Goal: Task Accomplishment & Management: Manage account settings

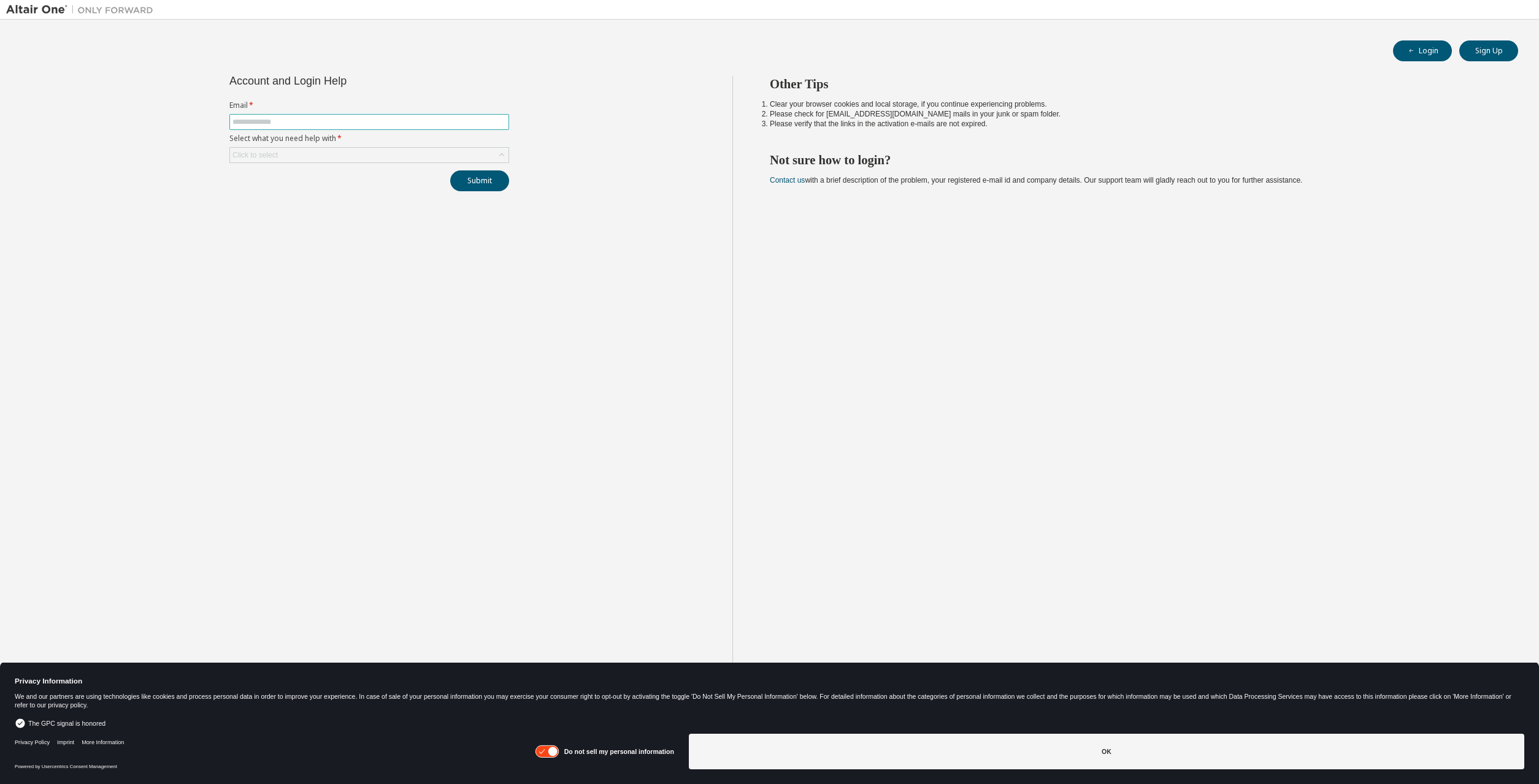
click at [429, 130] on span at bounding box center [369, 122] width 279 height 16
click at [437, 121] on input "text" at bounding box center [369, 122] width 274 height 9
click at [420, 148] on div "Click to select" at bounding box center [369, 155] width 279 height 16
click at [417, 152] on div "Click to select" at bounding box center [369, 155] width 279 height 15
click at [352, 189] on li "I forgot my password" at bounding box center [369, 190] width 276 height 16
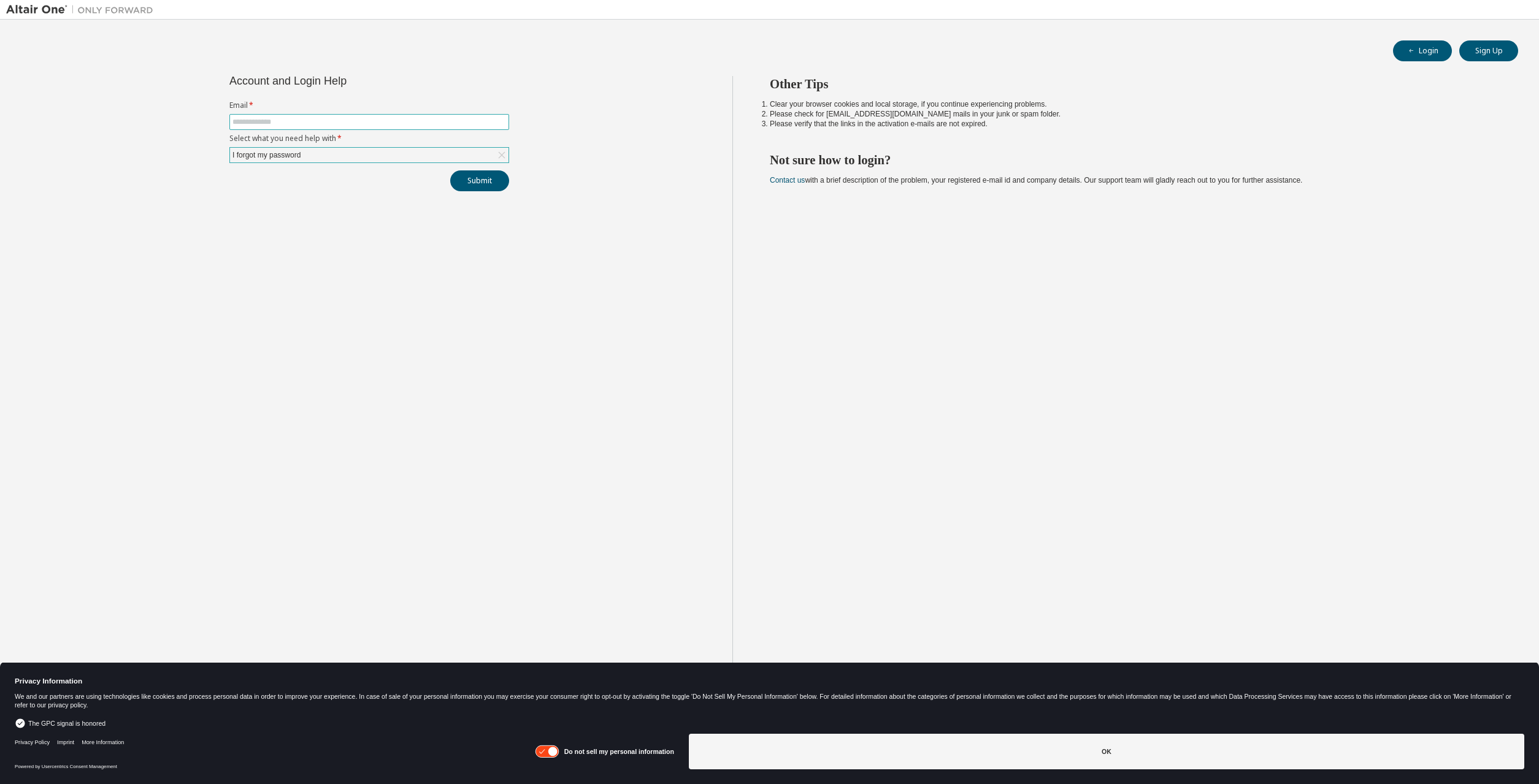
click at [379, 121] on input "text" at bounding box center [369, 122] width 274 height 9
type input "**********"
click at [450, 171] on button "Submit" at bounding box center [479, 181] width 59 height 21
click at [499, 183] on button "Submit" at bounding box center [479, 181] width 59 height 21
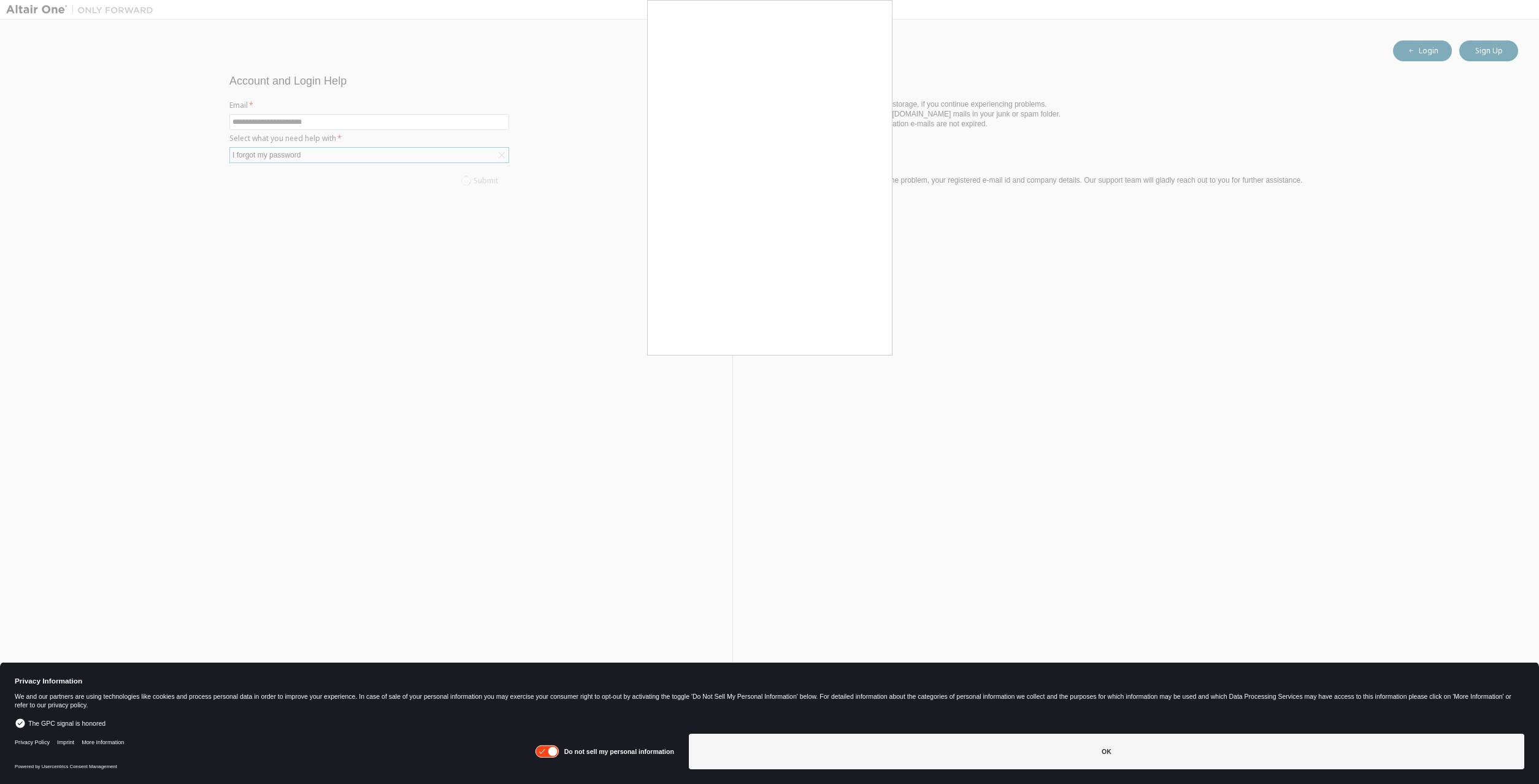
click at [916, 201] on div at bounding box center [769, 392] width 1539 height 784
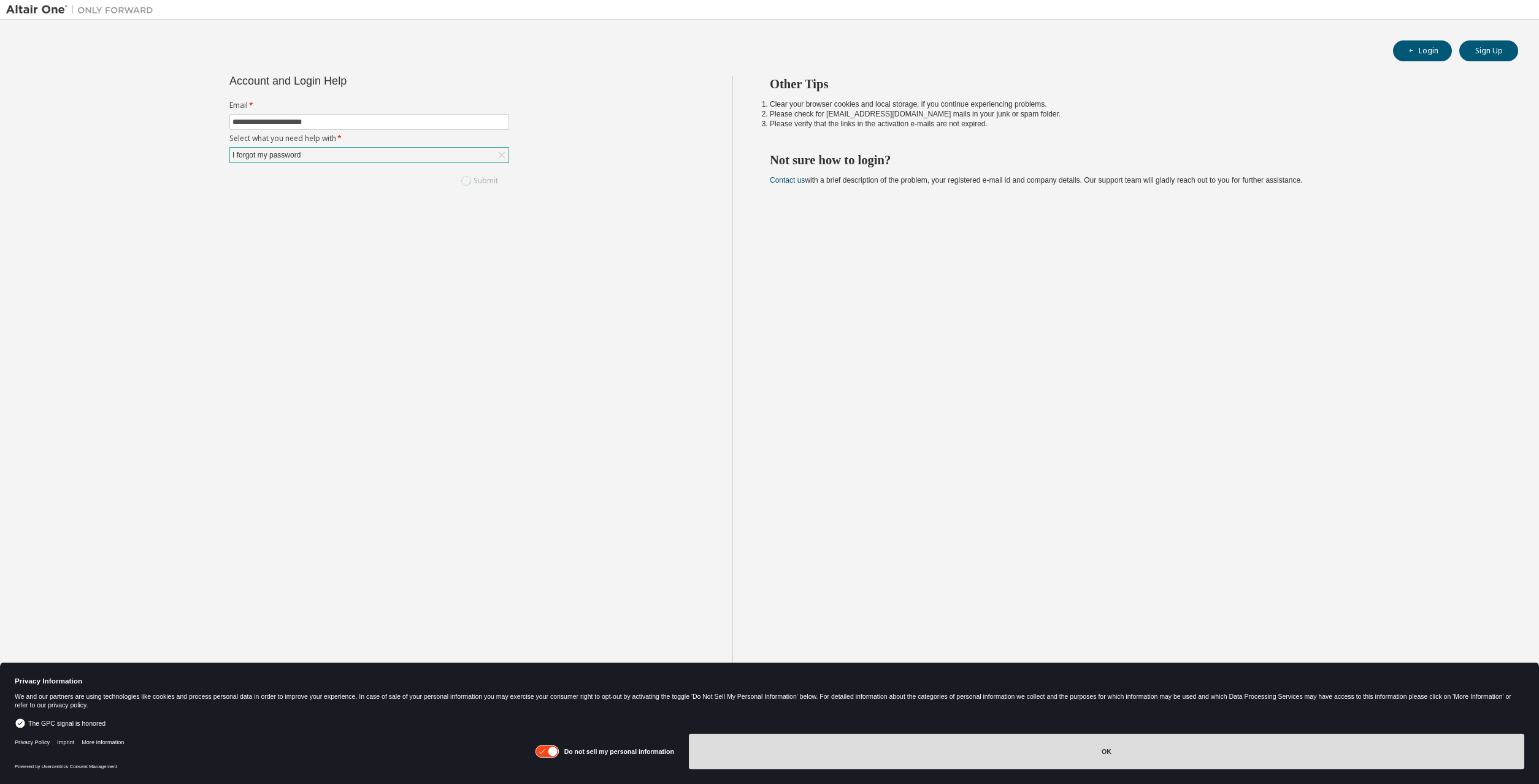
click at [863, 735] on button "OK" at bounding box center [1106, 751] width 836 height 36
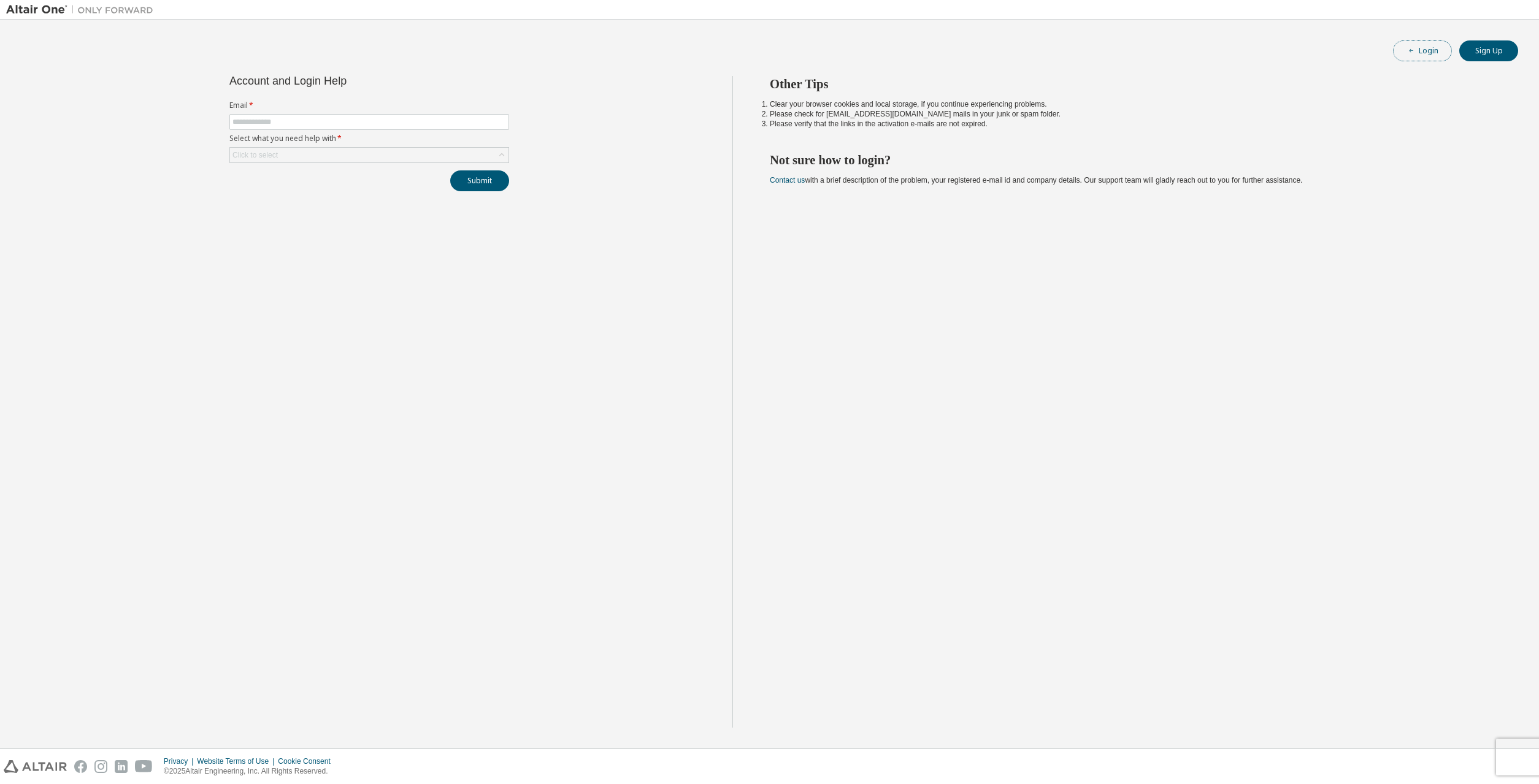
click at [1430, 50] on button "Login" at bounding box center [1422, 50] width 59 height 21
